Goal: Task Accomplishment & Management: Complete application form

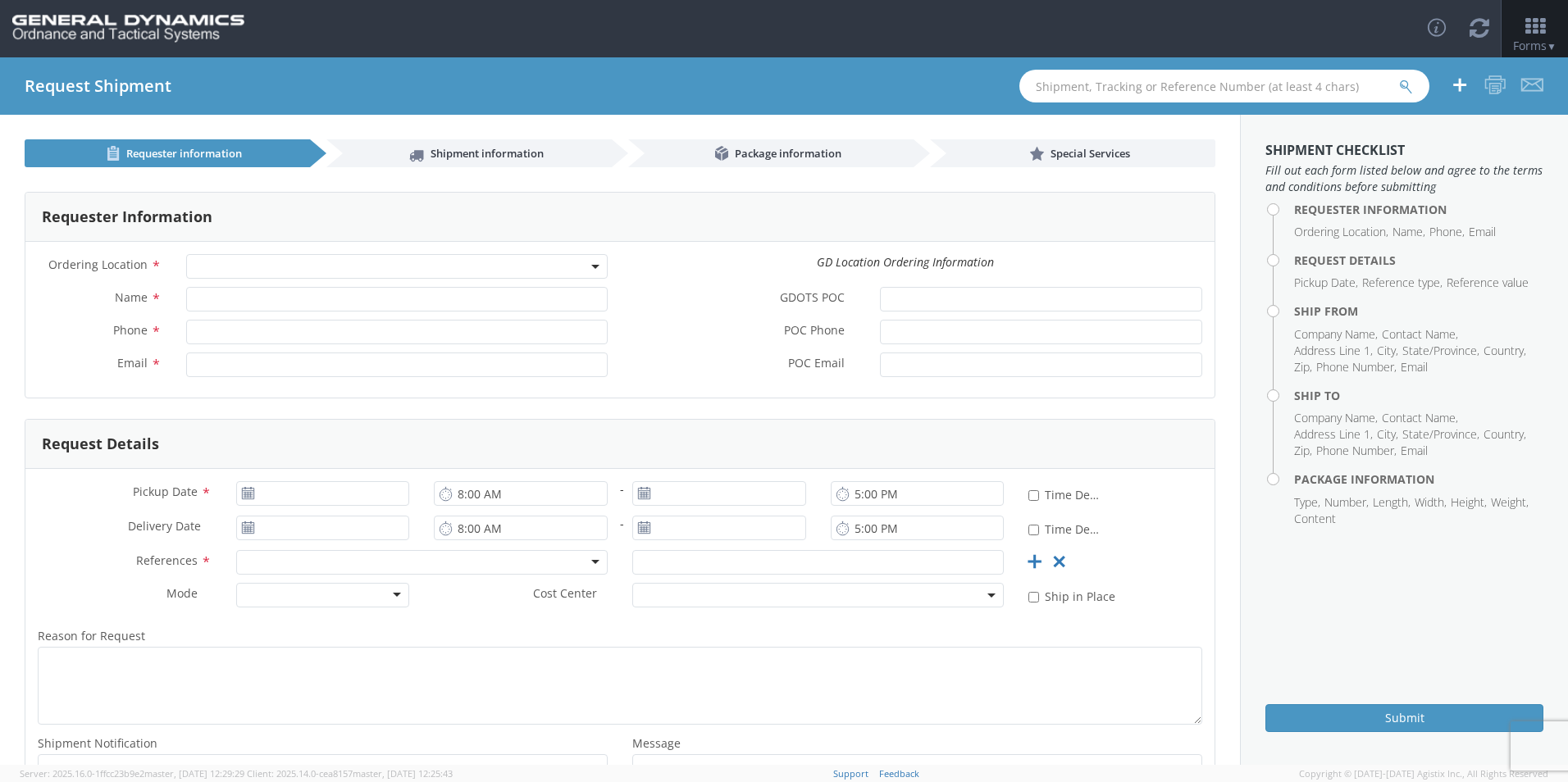
select select
click at [997, 38] on div "Toggle navigation Forms ▼ Home Shipping Estimator Shipping Request Shipment Tra…" at bounding box center [784, 29] width 1568 height 58
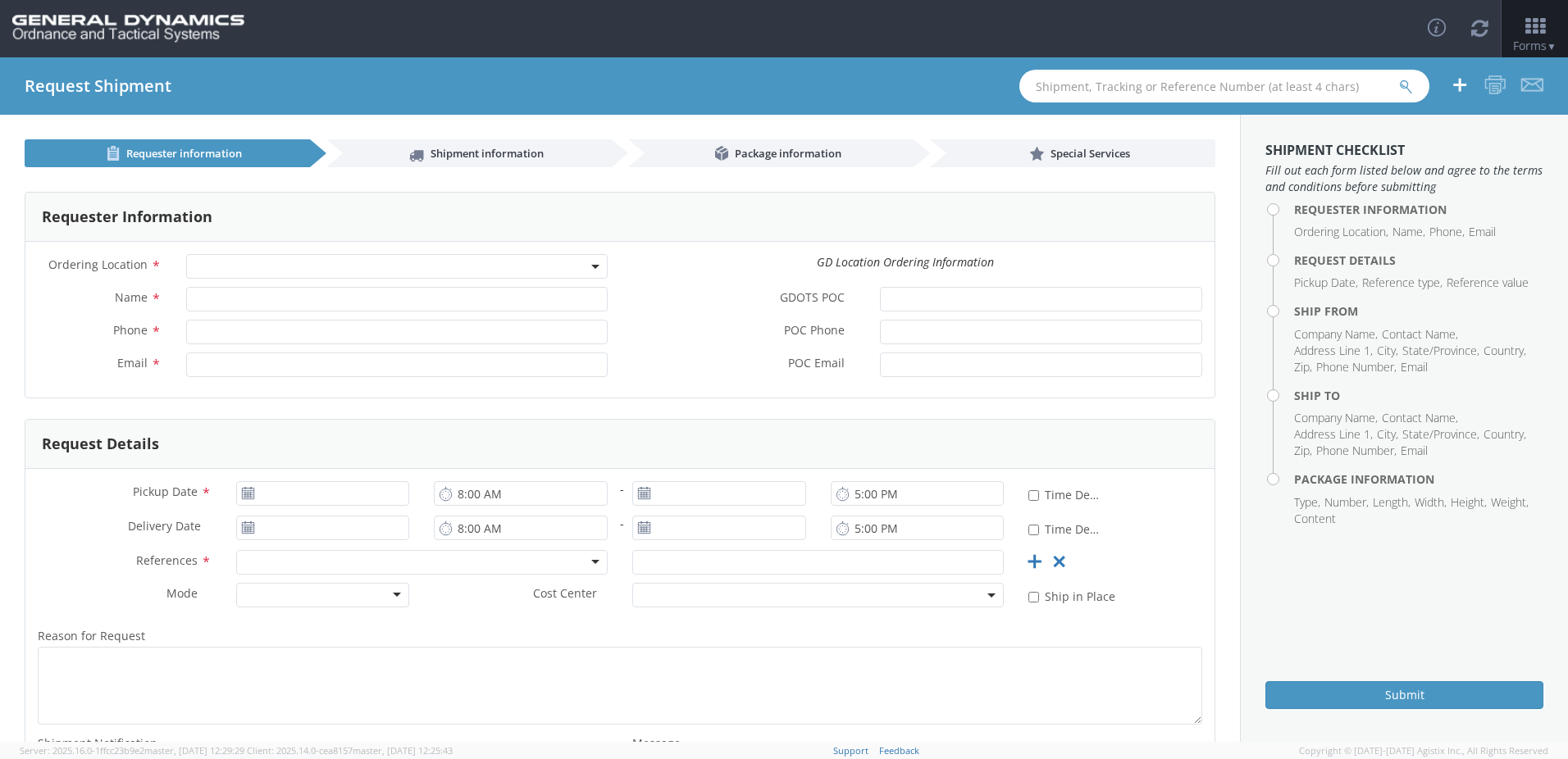
select select
